Goal: Task Accomplishment & Management: Manage account settings

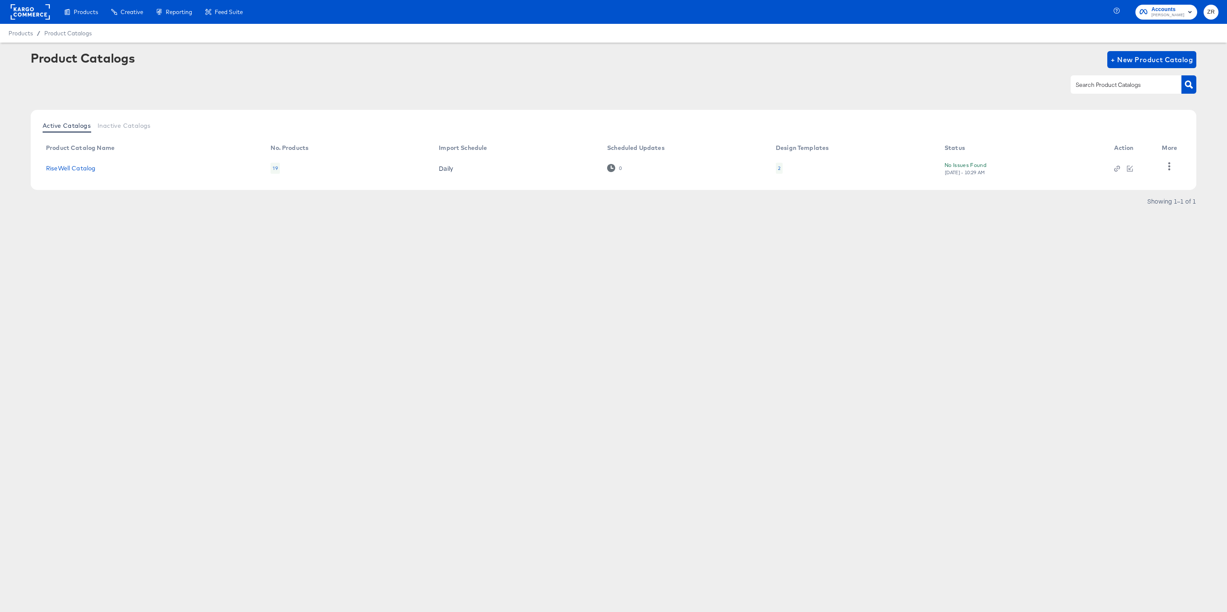
click at [1210, 10] on span "ZR" at bounding box center [1211, 12] width 8 height 10
click at [1172, 68] on link "Advice and Answers" at bounding box center [1165, 68] width 65 height 15
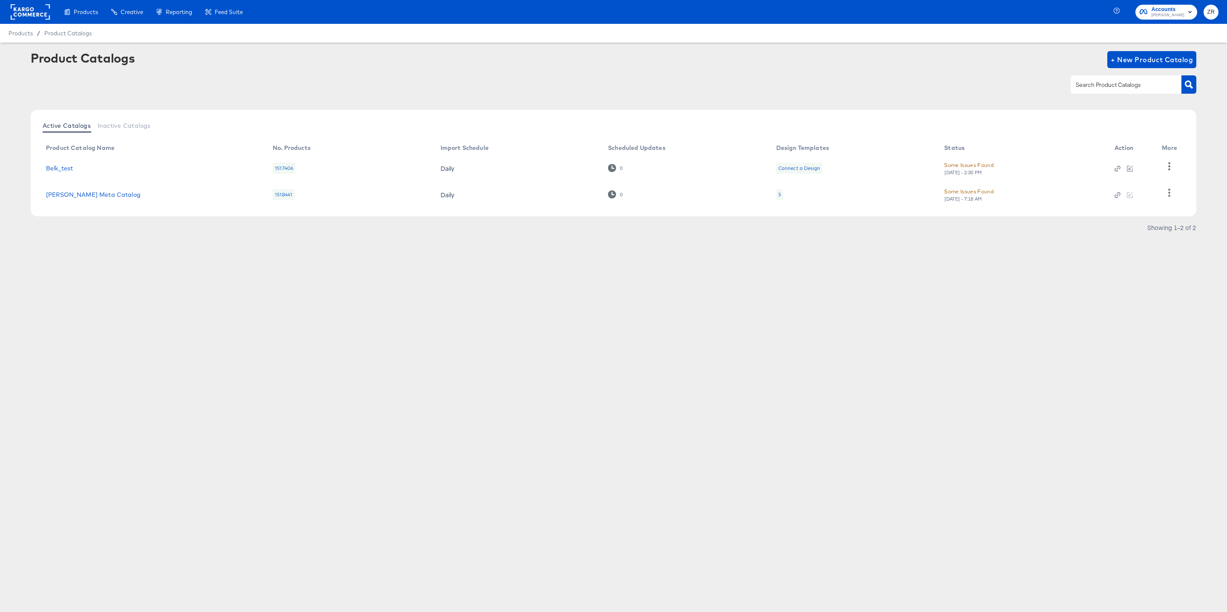
click at [1191, 12] on icon "button" at bounding box center [1189, 12] width 3 height 2
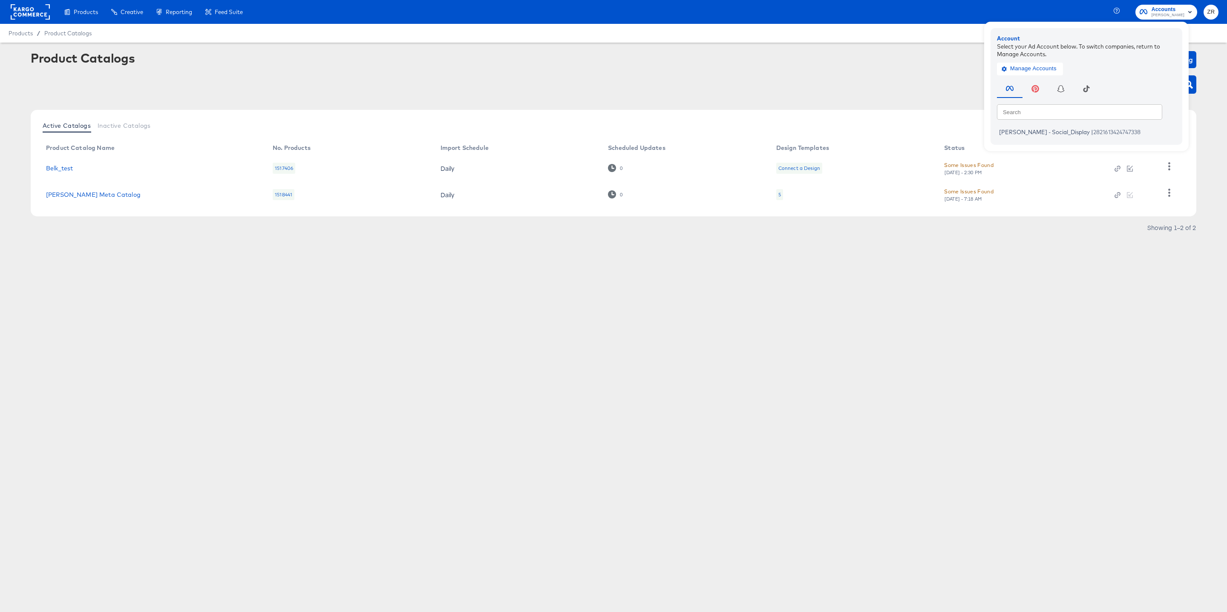
click at [158, 92] on div at bounding box center [614, 84] width 1166 height 19
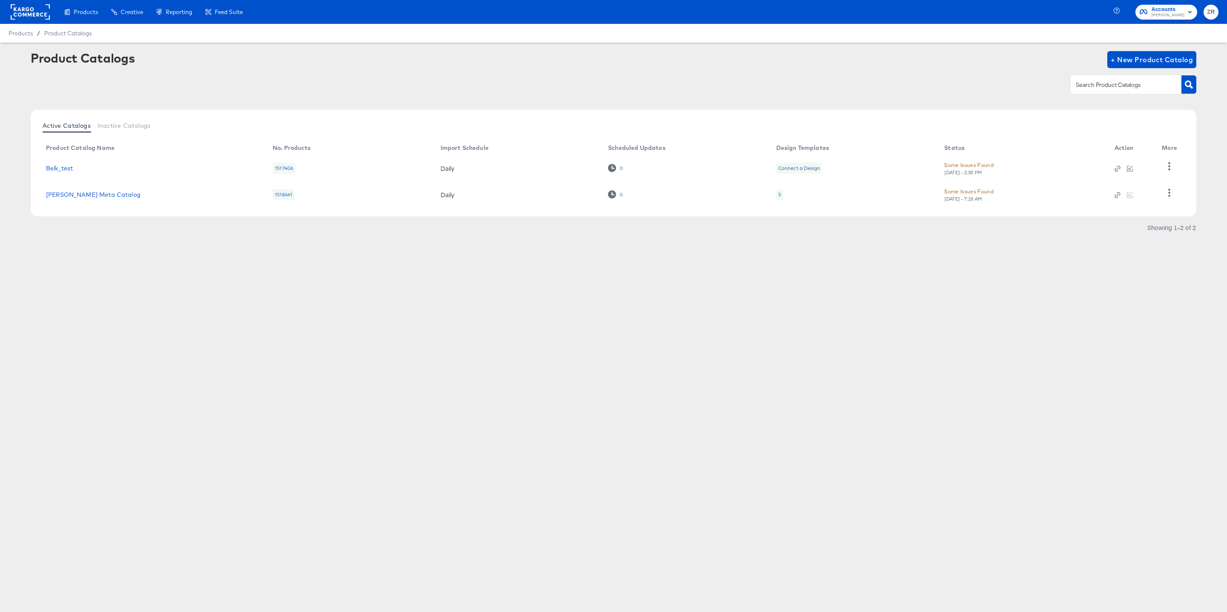
click at [42, 9] on rect at bounding box center [30, 11] width 39 height 15
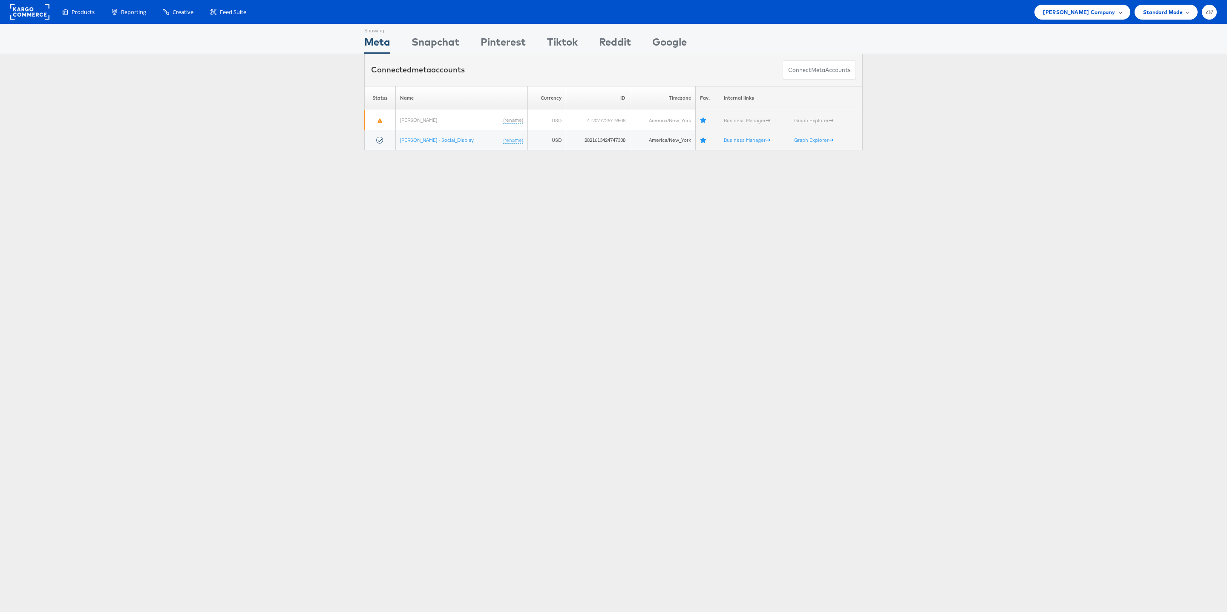
click at [1118, 15] on div "[PERSON_NAME] Company" at bounding box center [1082, 12] width 78 height 9
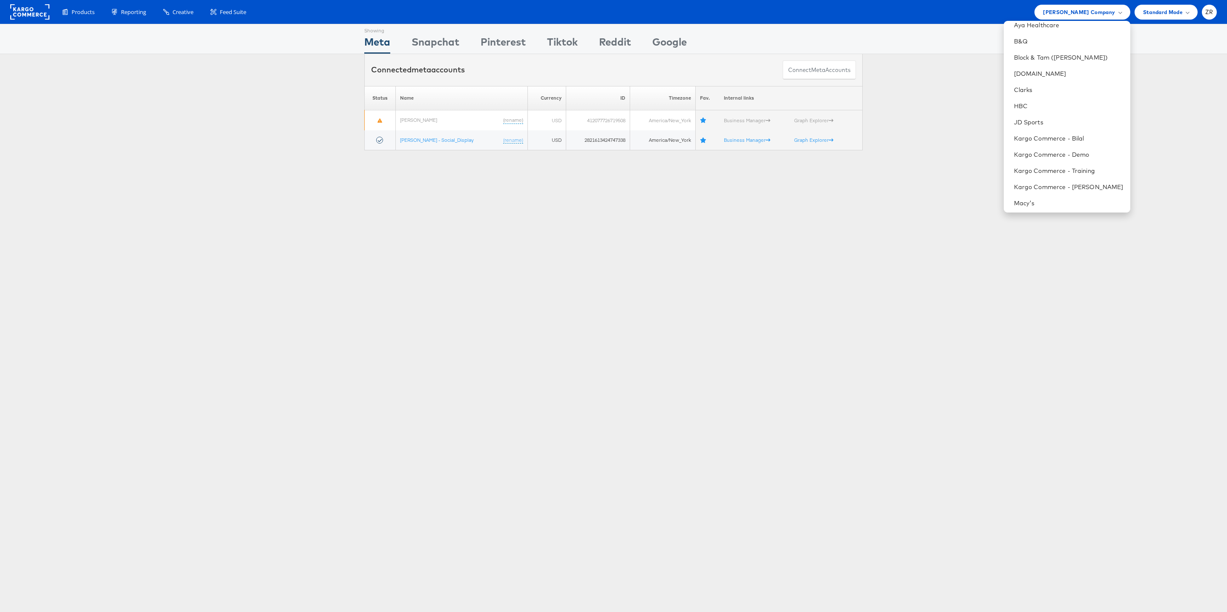
scroll to position [131, 0]
click at [1072, 193] on link "Kargo Commerce - Zane Ruttenberg" at bounding box center [1069, 192] width 110 height 9
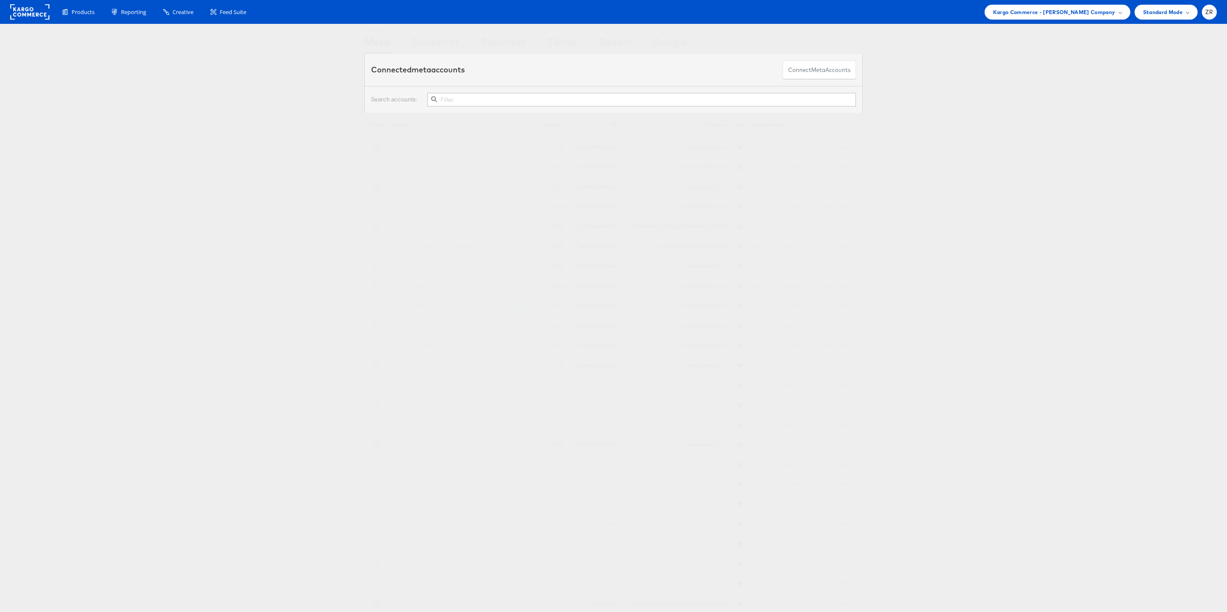
click at [960, 159] on div "Status Name Currency ID Timezone Fav. Internal links Albertsons - Merkle (renam…" at bounding box center [613, 363] width 1227 height 501
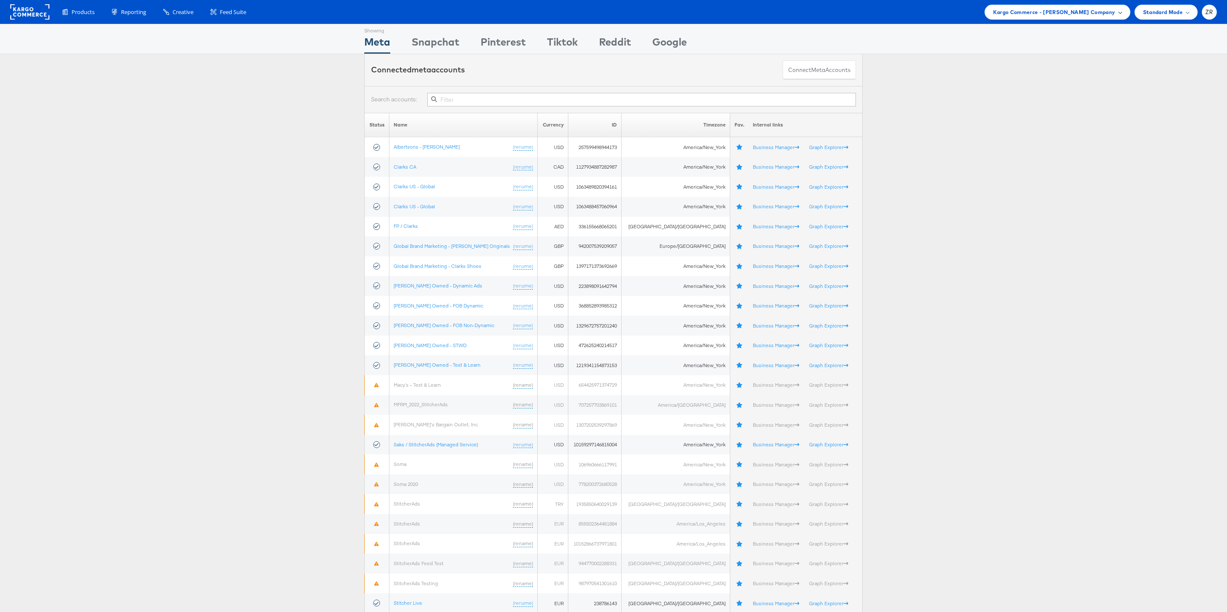
click at [1060, 16] on span "Kargo Commerce - [PERSON_NAME] Company" at bounding box center [1054, 12] width 122 height 9
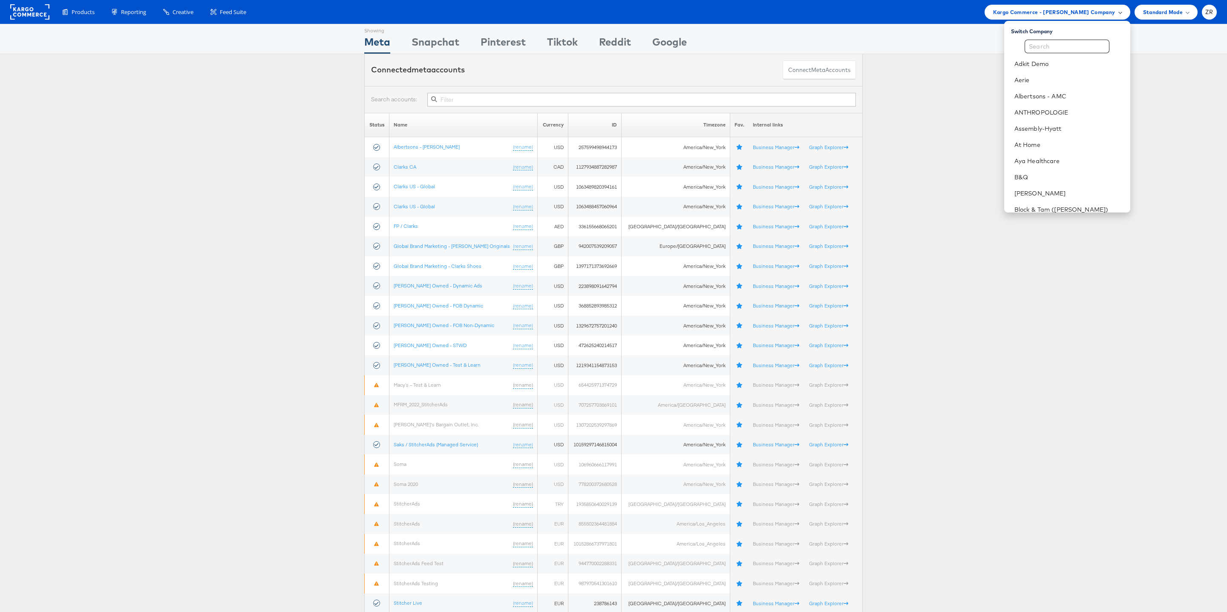
click at [1073, 13] on span "Kargo Commerce - [PERSON_NAME] Company" at bounding box center [1054, 12] width 122 height 9
